Goal: Browse casually

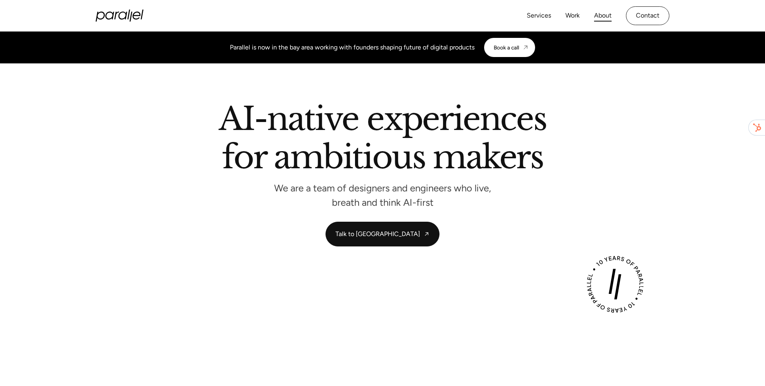
click at [603, 16] on link "About" at bounding box center [603, 16] width 18 height 12
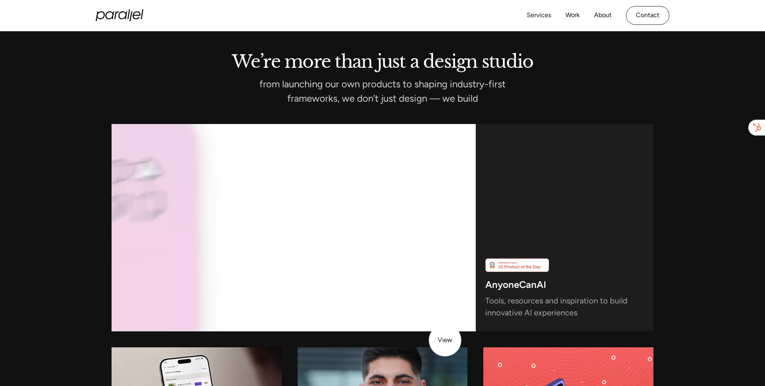
scroll to position [1983, 0]
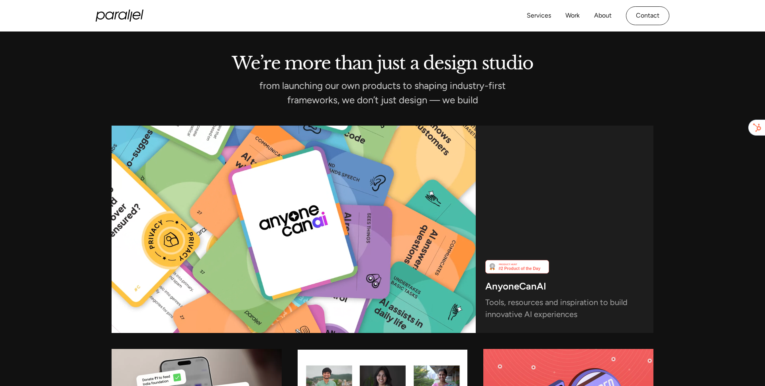
click at [87, 50] on div "We’re more than just a design studio from launching our own products to shaping…" at bounding box center [382, 302] width 765 height 590
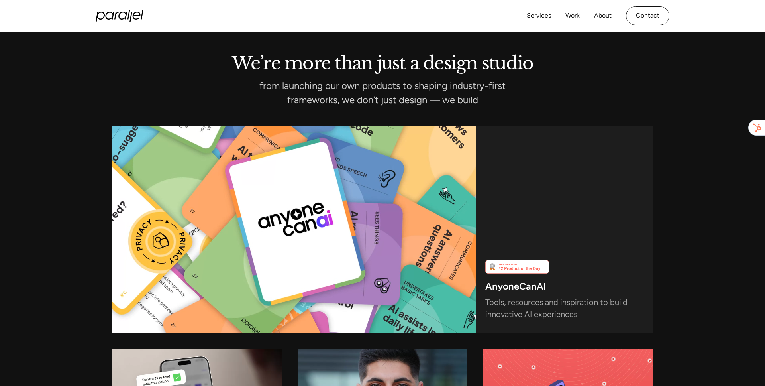
click at [614, 18] on div "Services Work About Careers Contact" at bounding box center [598, 15] width 143 height 19
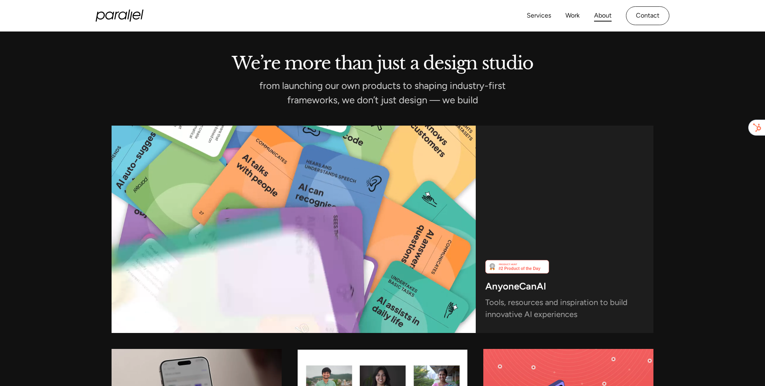
click at [602, 16] on link "About" at bounding box center [603, 16] width 18 height 12
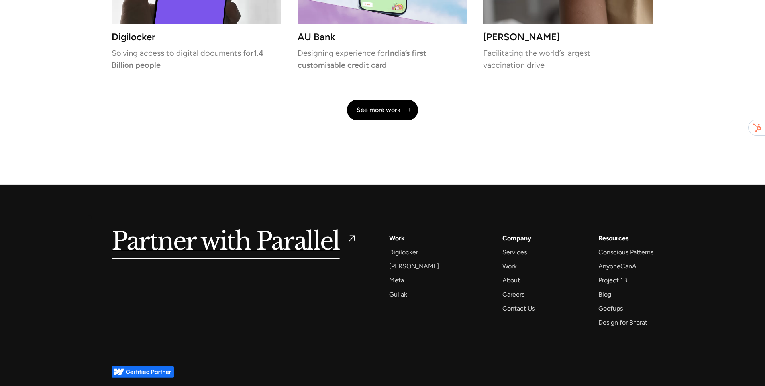
scroll to position [1904, 0]
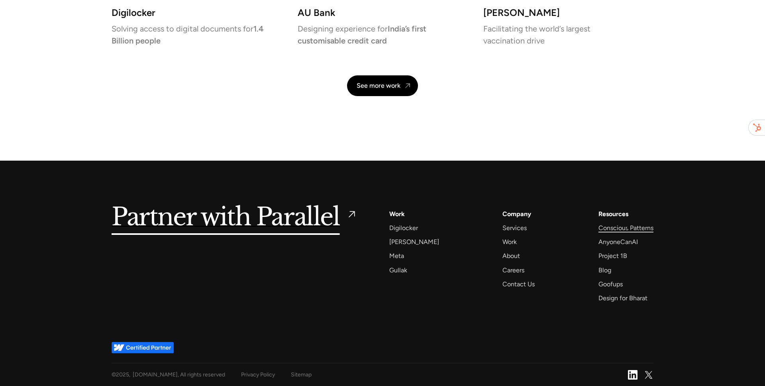
click at [628, 227] on div "Conscious Patterns" at bounding box center [625, 227] width 55 height 11
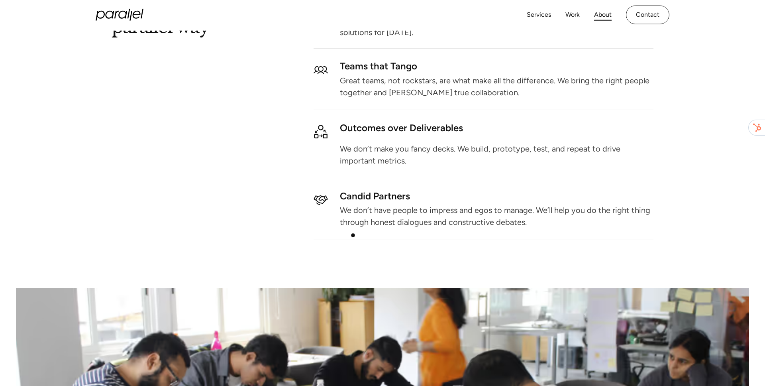
scroll to position [0, 0]
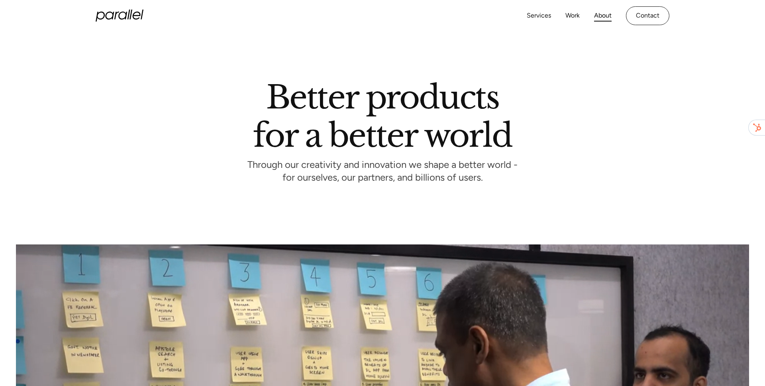
click at [110, 14] on icon "home" at bounding box center [120, 16] width 48 height 12
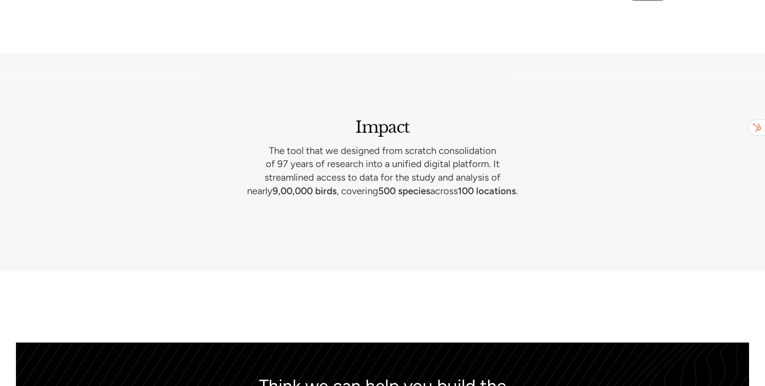
scroll to position [3867, 0]
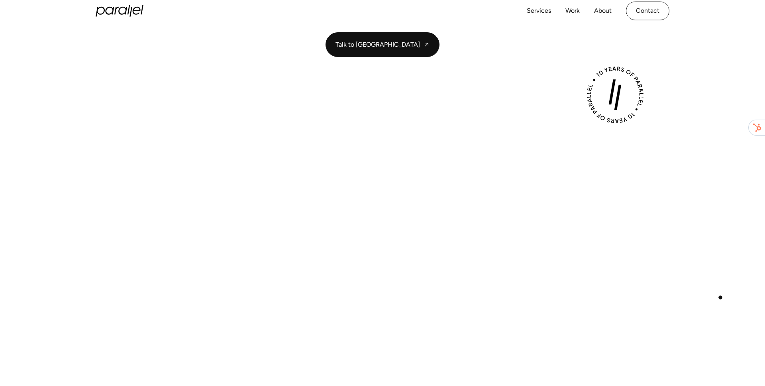
scroll to position [206, 0]
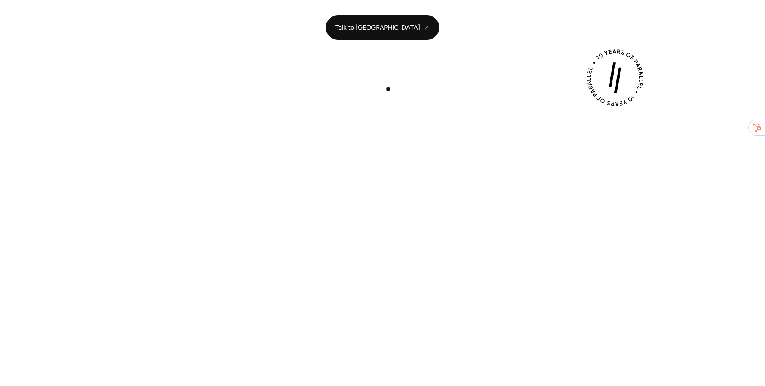
click at [386, 88] on div "Play with Sound" at bounding box center [383, 241] width 574 height 323
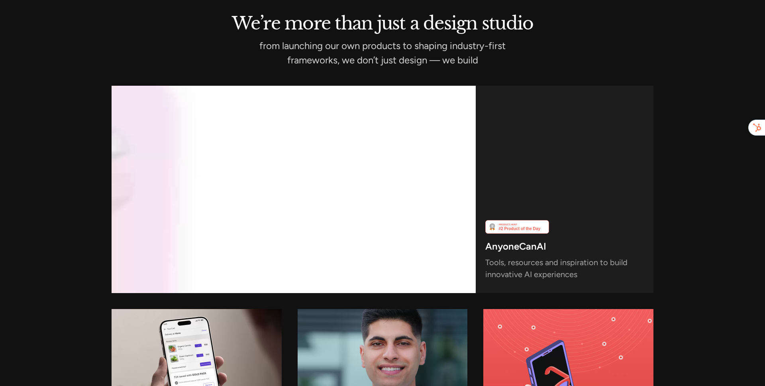
scroll to position [2118, 0]
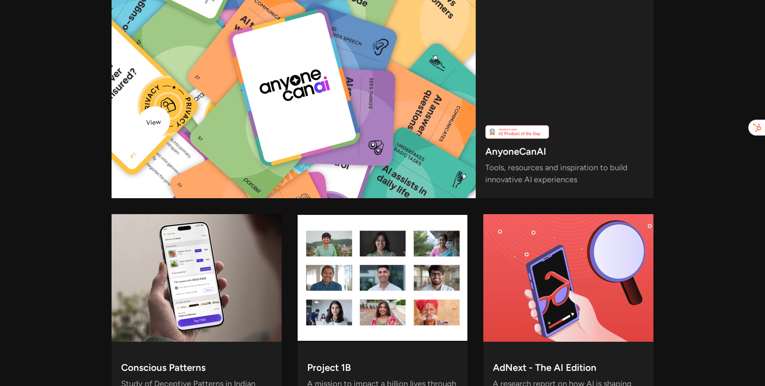
click at [163, 115] on video at bounding box center [294, 94] width 364 height 207
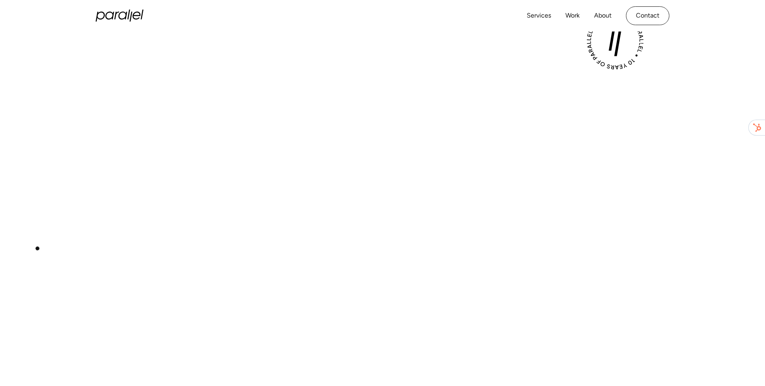
scroll to position [243, 0]
